Goal: Transaction & Acquisition: Purchase product/service

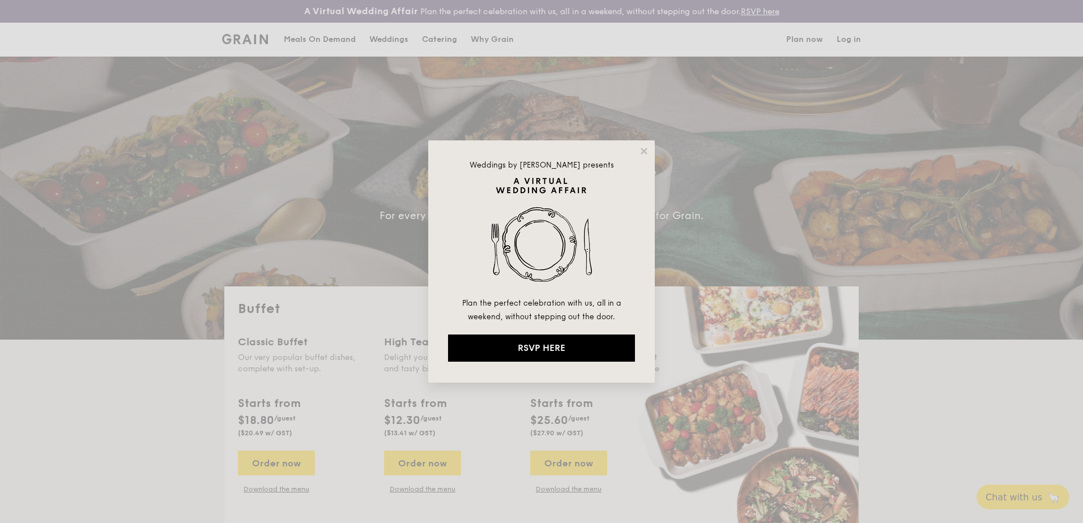
select select
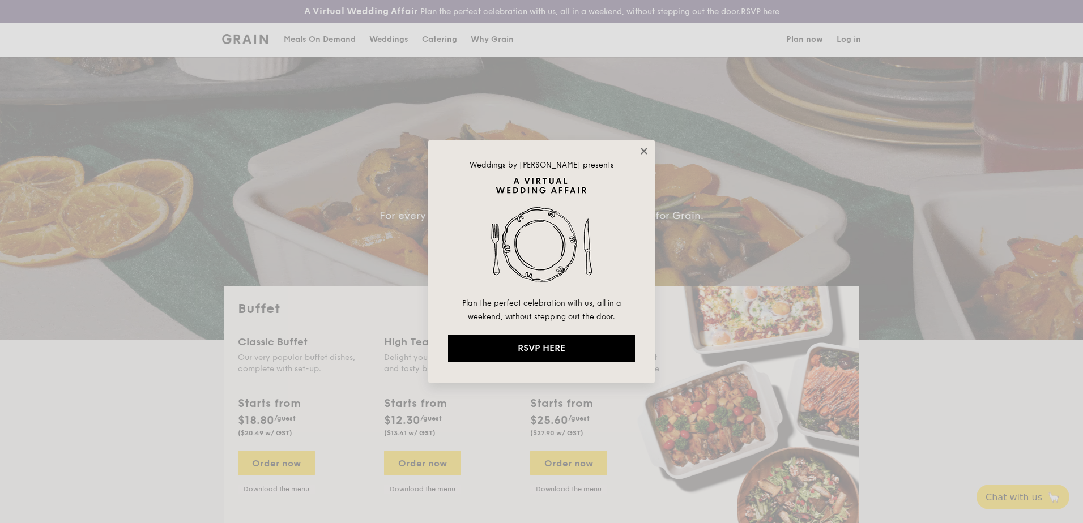
click at [642, 148] on icon at bounding box center [644, 151] width 10 height 10
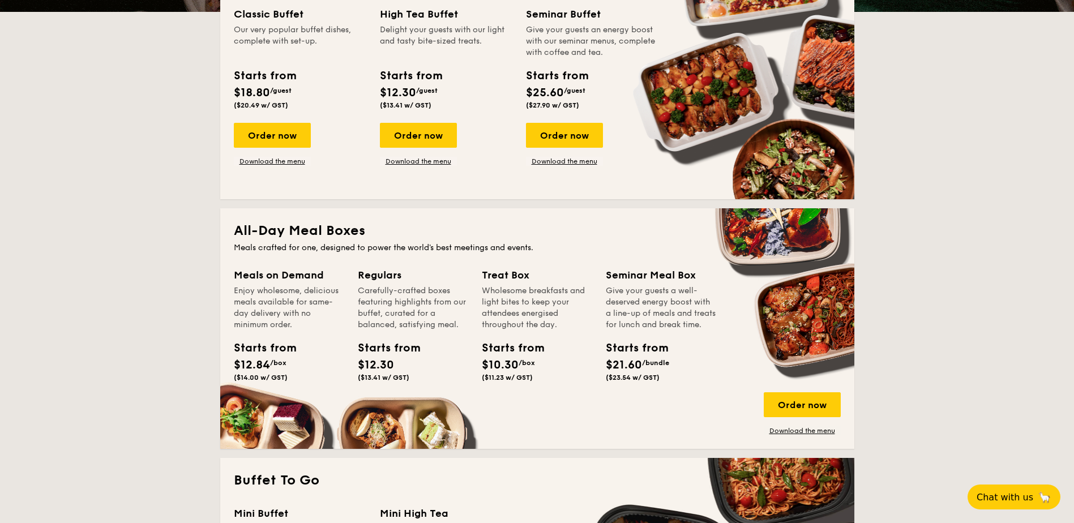
scroll to position [510, 0]
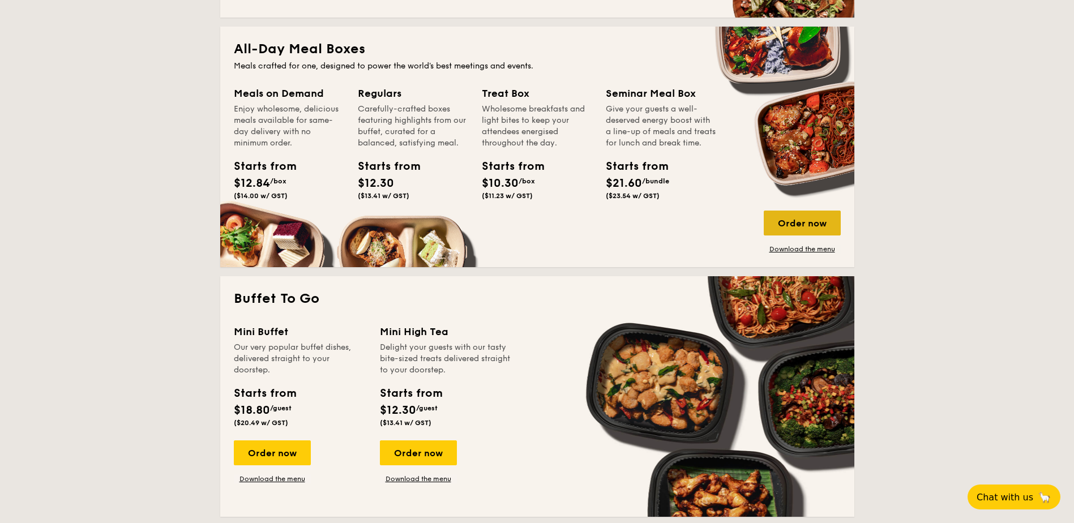
click at [809, 225] on div "Order now" at bounding box center [802, 223] width 77 height 25
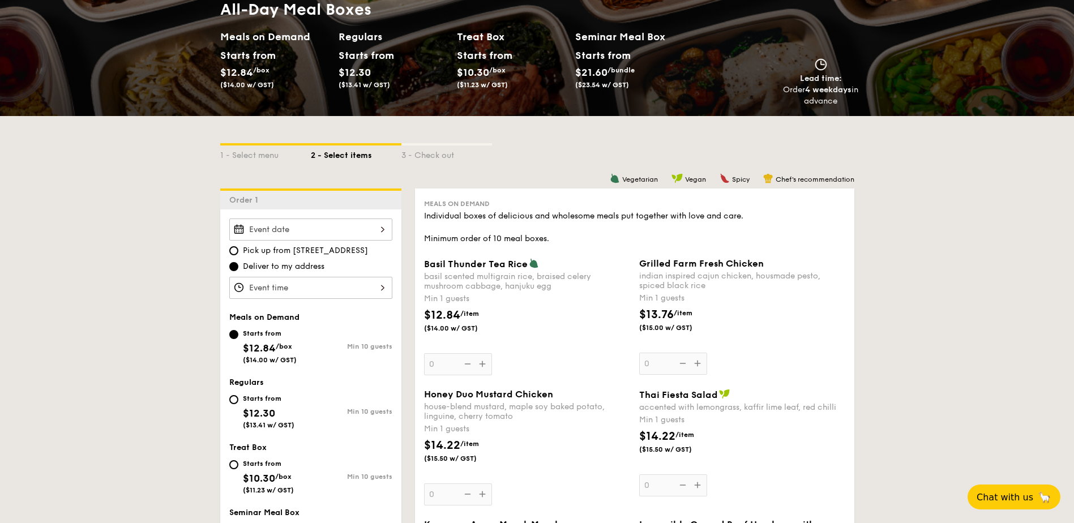
scroll to position [227, 0]
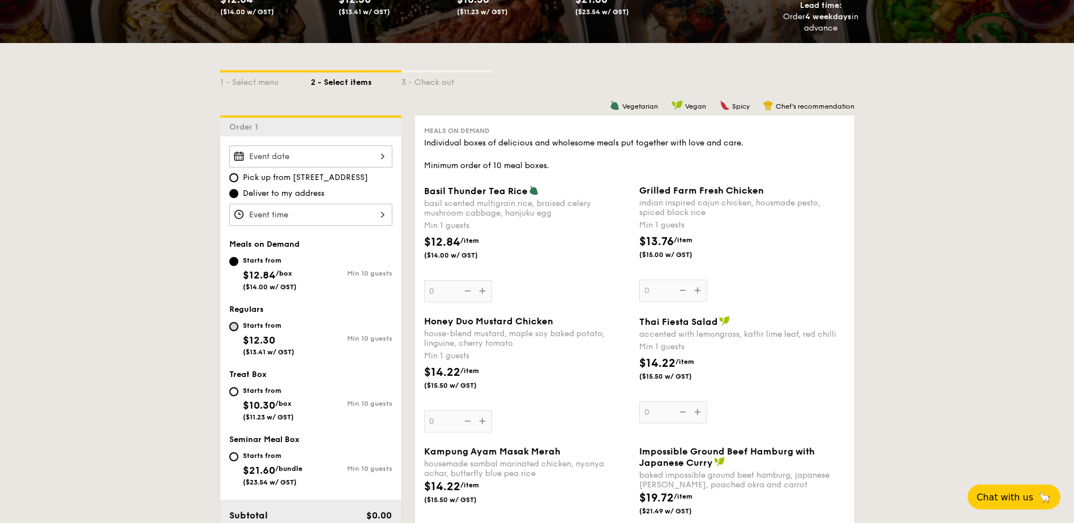
click at [237, 327] on input "Starts from $12.30 ($13.41 w/ GST) Min 10 guests" at bounding box center [233, 326] width 9 height 9
radio input "true"
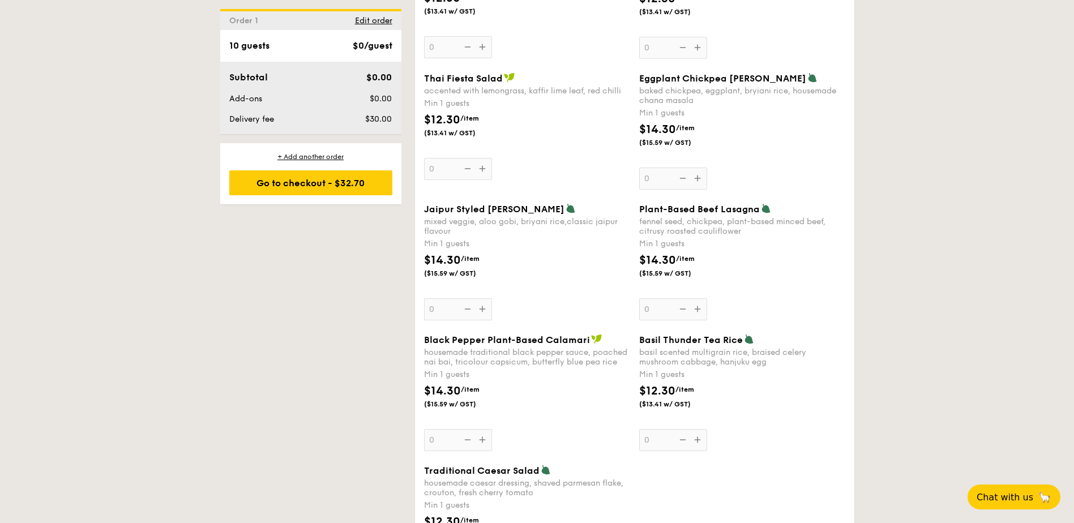
scroll to position [1106, 0]
